Goal: Book appointment/travel/reservation

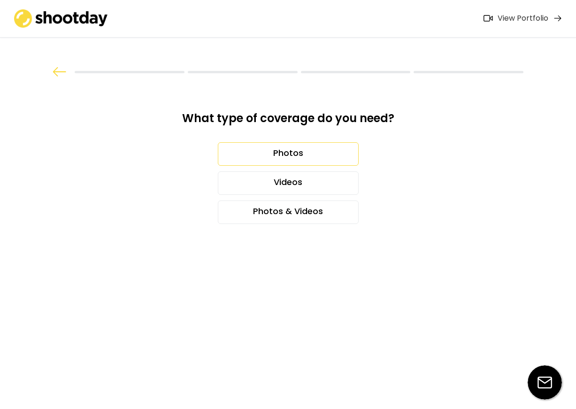
click at [305, 152] on div "Photos" at bounding box center [288, 153] width 141 height 23
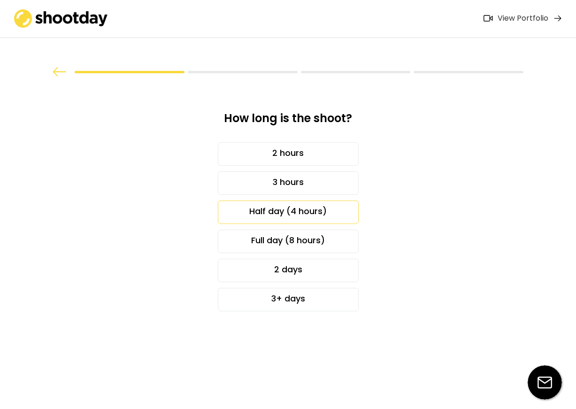
click at [324, 209] on div "Half day (4 hours)" at bounding box center [288, 211] width 141 height 23
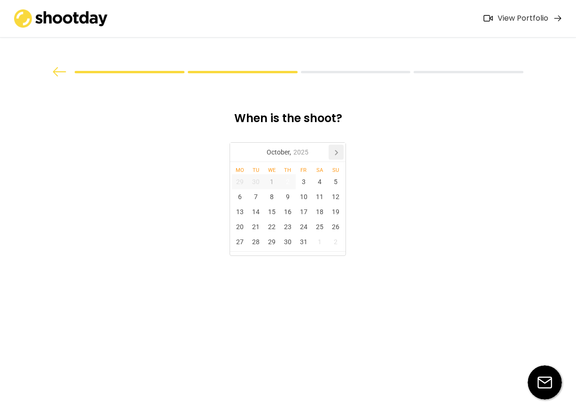
click at [337, 152] on icon at bounding box center [336, 152] width 2 height 5
click at [241, 195] on div "3" at bounding box center [240, 196] width 16 height 15
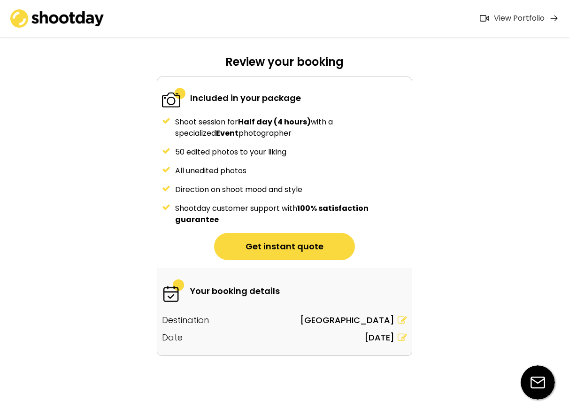
scroll to position [60, 0]
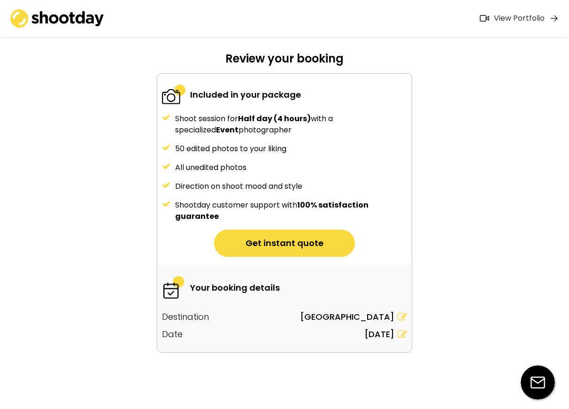
click at [295, 241] on button "Get instant quote" at bounding box center [284, 243] width 141 height 27
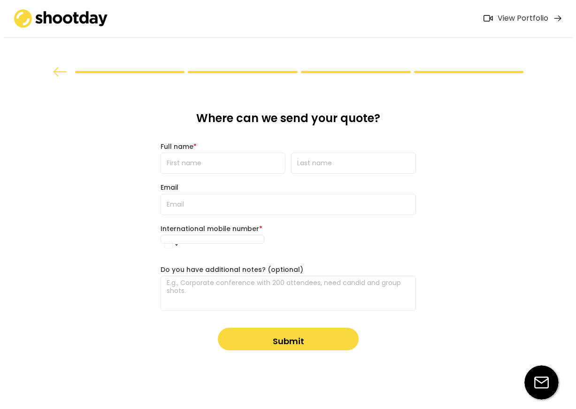
scroll to position [0, 0]
click at [216, 163] on input "input" at bounding box center [223, 163] width 125 height 21
type input "Leire"
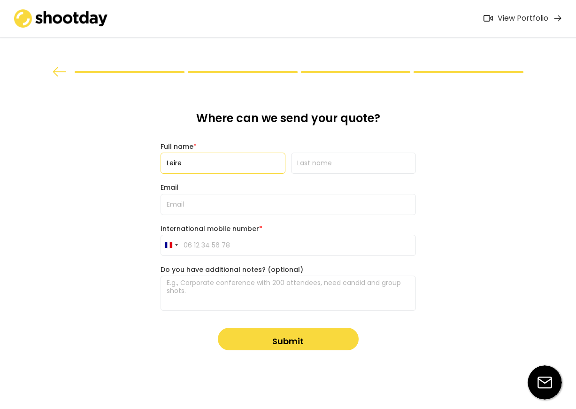
type input "[PERSON_NAME] [PERSON_NAME]"
type input "[EMAIL_ADDRESS][DOMAIN_NAME]"
type input "[PHONE_NUMBER]"
click at [255, 287] on textarea at bounding box center [288, 293] width 255 height 35
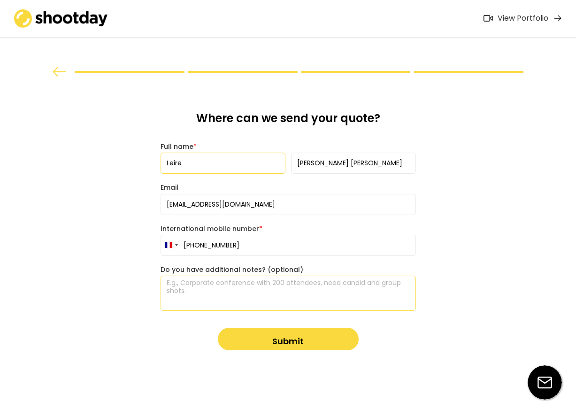
paste textarea "Lore Ips/ dolor S amet con adi elit. Se doei te Incid Utlabo etdo mag Aliquaeni…"
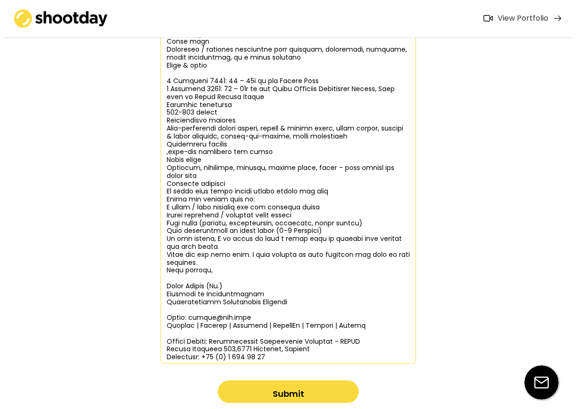
scroll to position [394, 0]
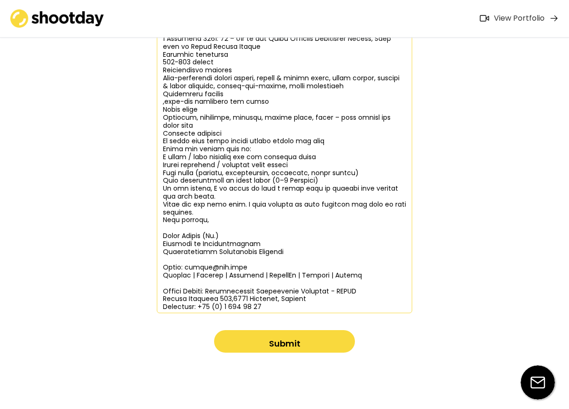
type textarea "Lore Ips/ dolor S amet con adi elit. Se doei te Incid Utlabo etdo mag Aliquaeni…"
click at [308, 342] on button "Submit" at bounding box center [284, 341] width 141 height 23
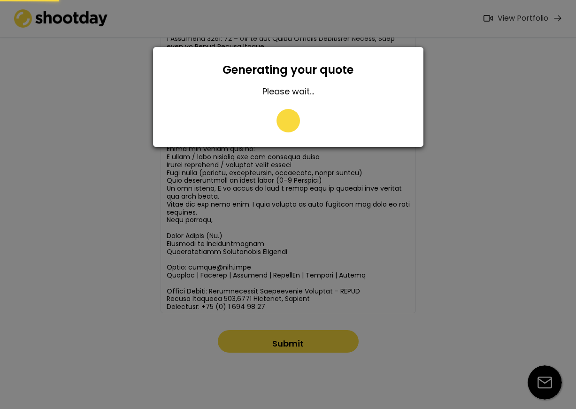
type input "06 13 36 05 29"
